Goal: Information Seeking & Learning: Learn about a topic

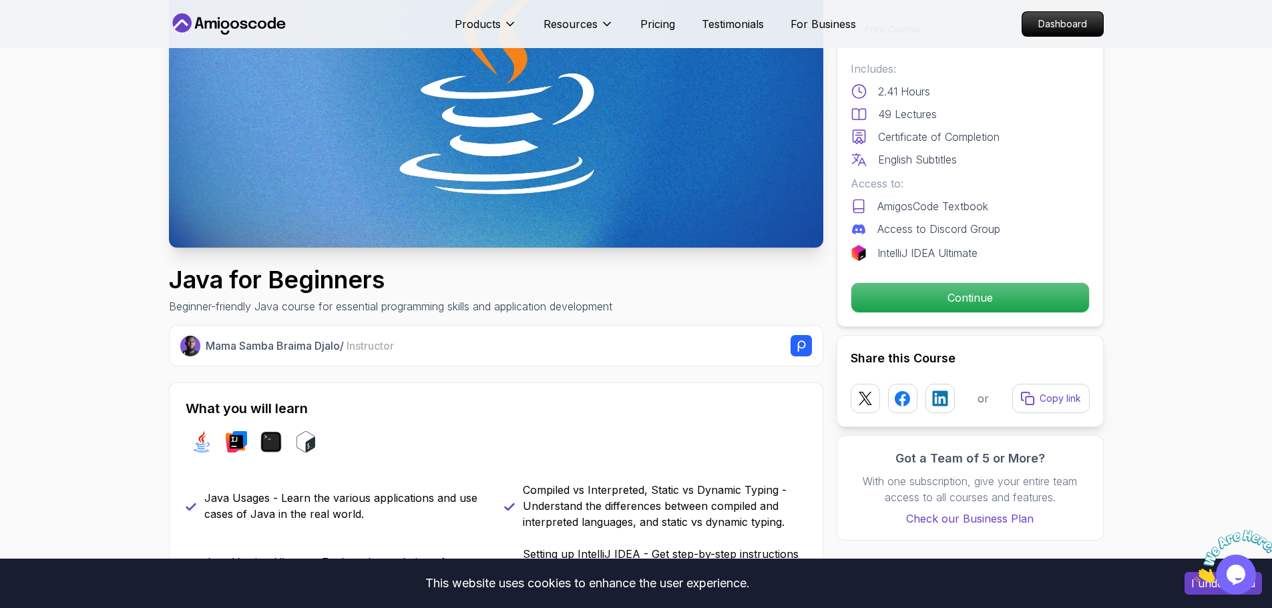
scroll to position [200, 0]
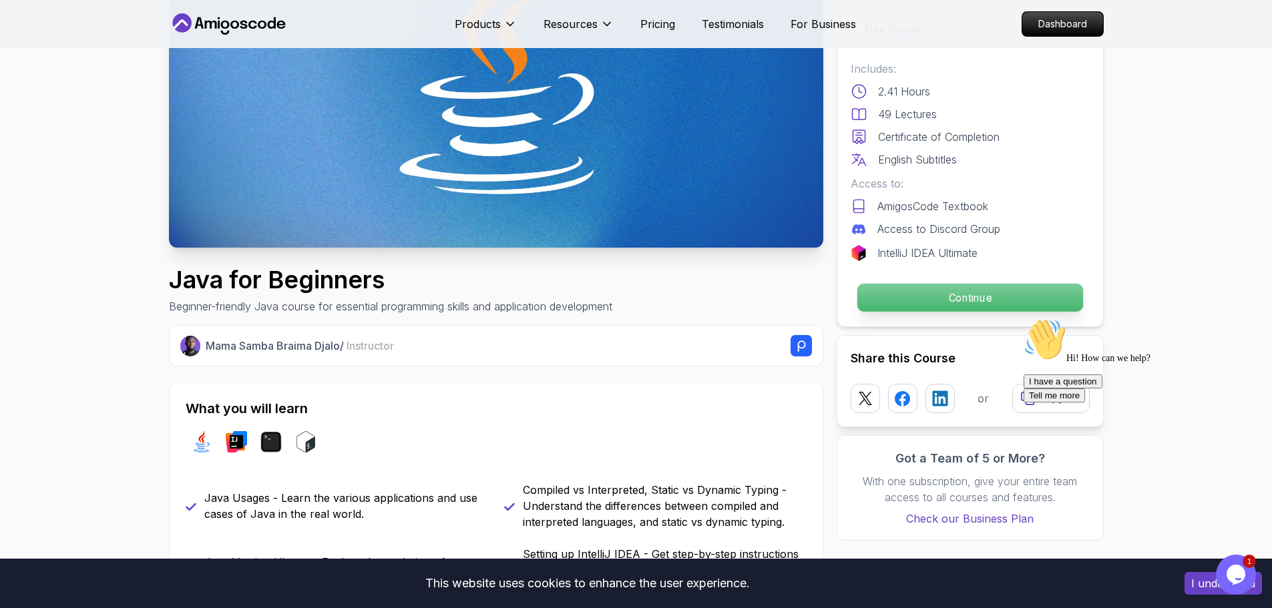
click at [1030, 286] on p "Continue" at bounding box center [970, 298] width 226 height 28
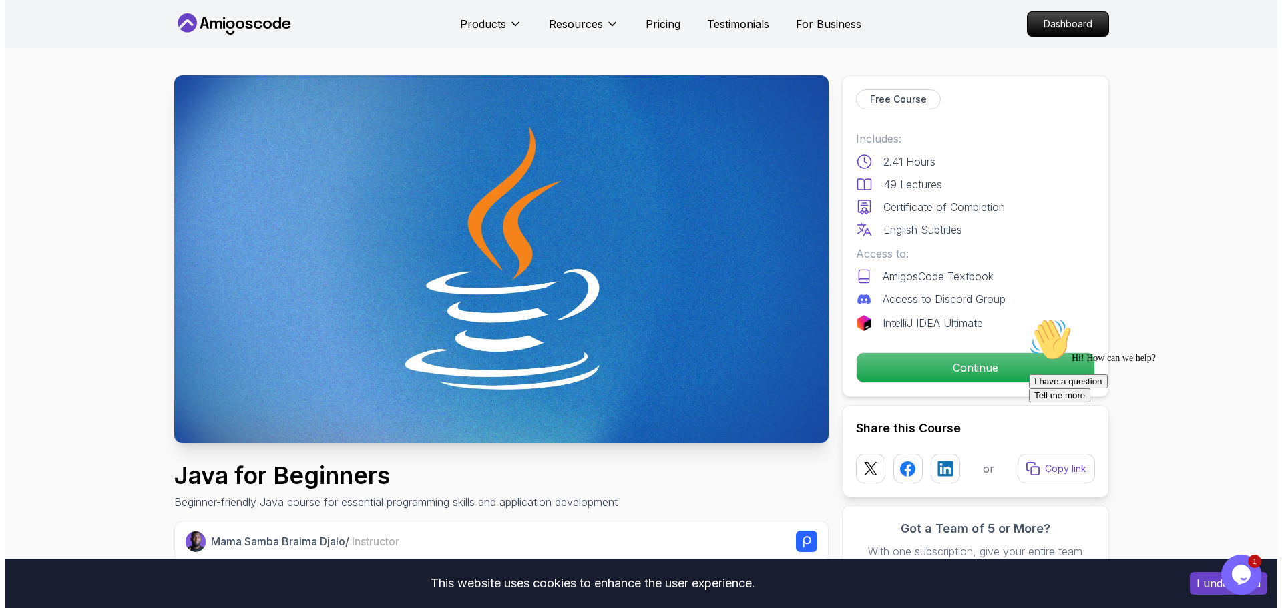
scroll to position [0, 0]
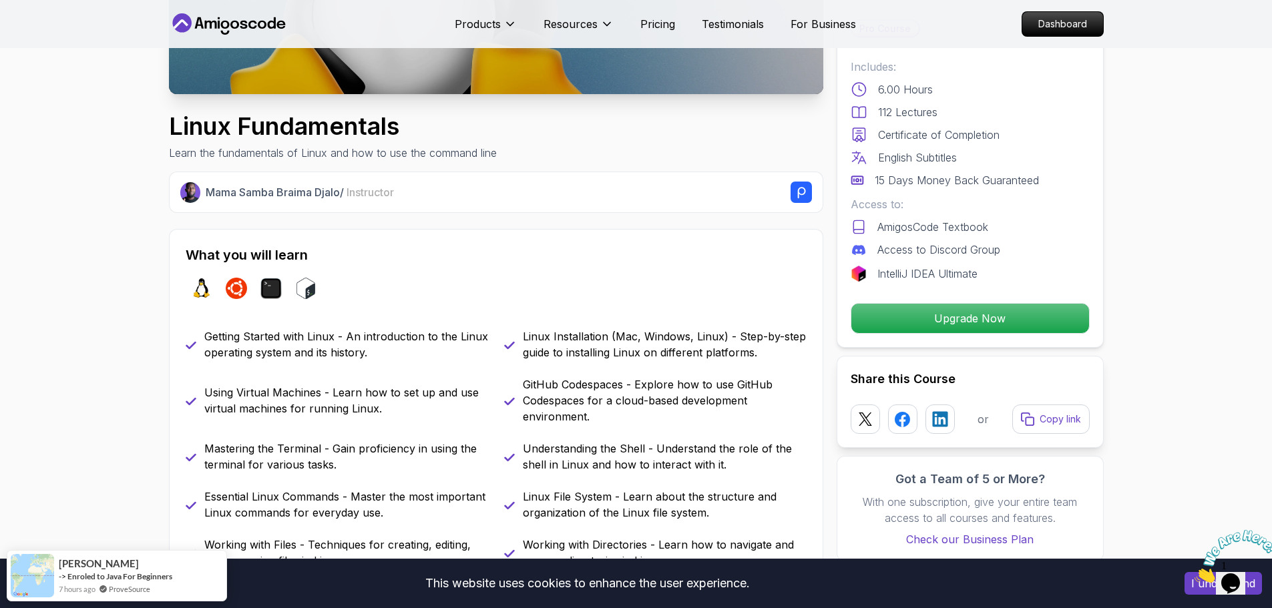
scroll to position [401, 0]
